Goal: Information Seeking & Learning: Learn about a topic

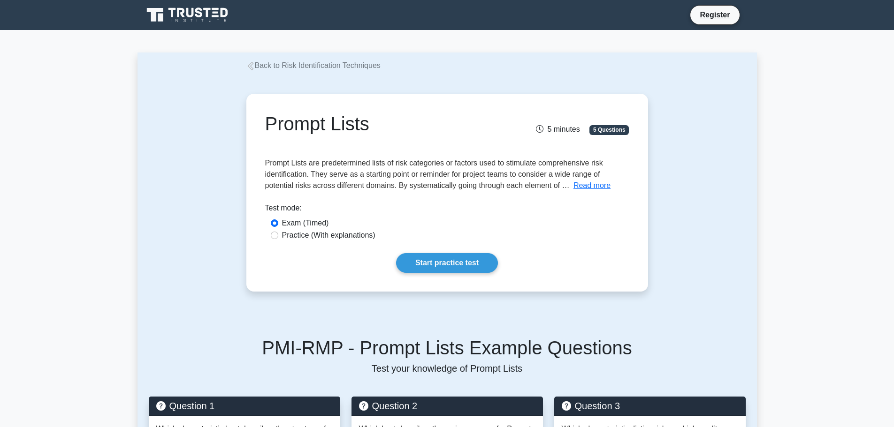
click at [336, 67] on link "Back to Risk Identification Techniques" at bounding box center [313, 65] width 134 height 8
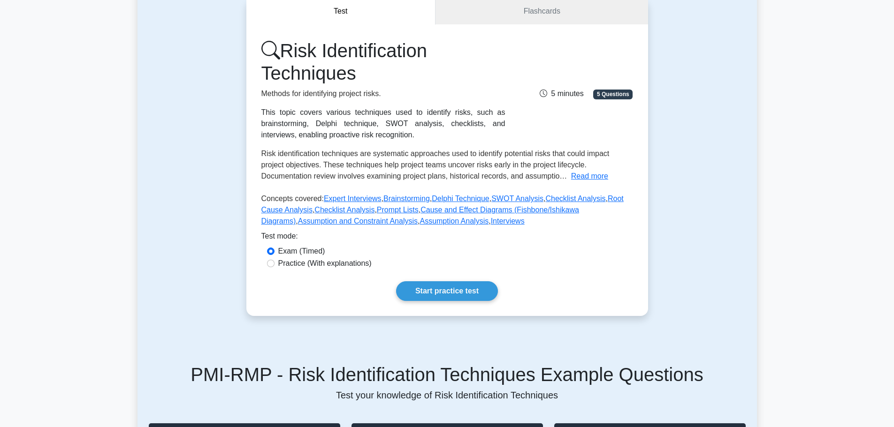
scroll to position [94, 0]
click at [585, 175] on button "Read more" at bounding box center [589, 175] width 37 height 11
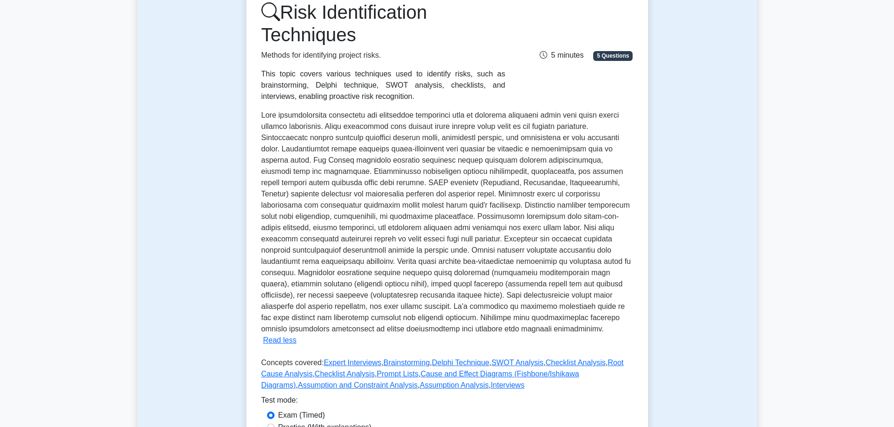
scroll to position [47, 0]
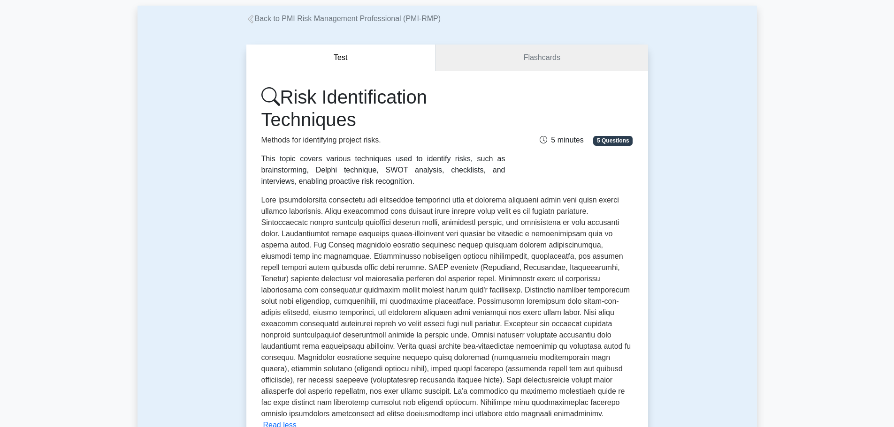
click at [541, 56] on link "Flashcards" at bounding box center [541, 58] width 212 height 27
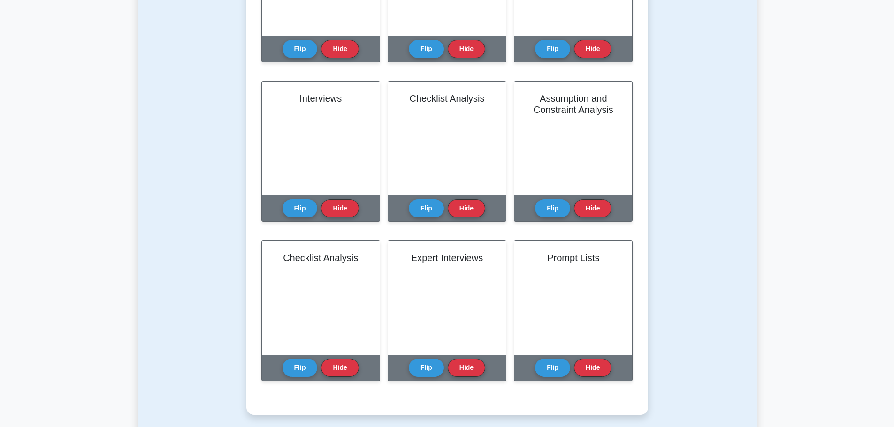
scroll to position [476, 0]
